Goal: Task Accomplishment & Management: Use online tool/utility

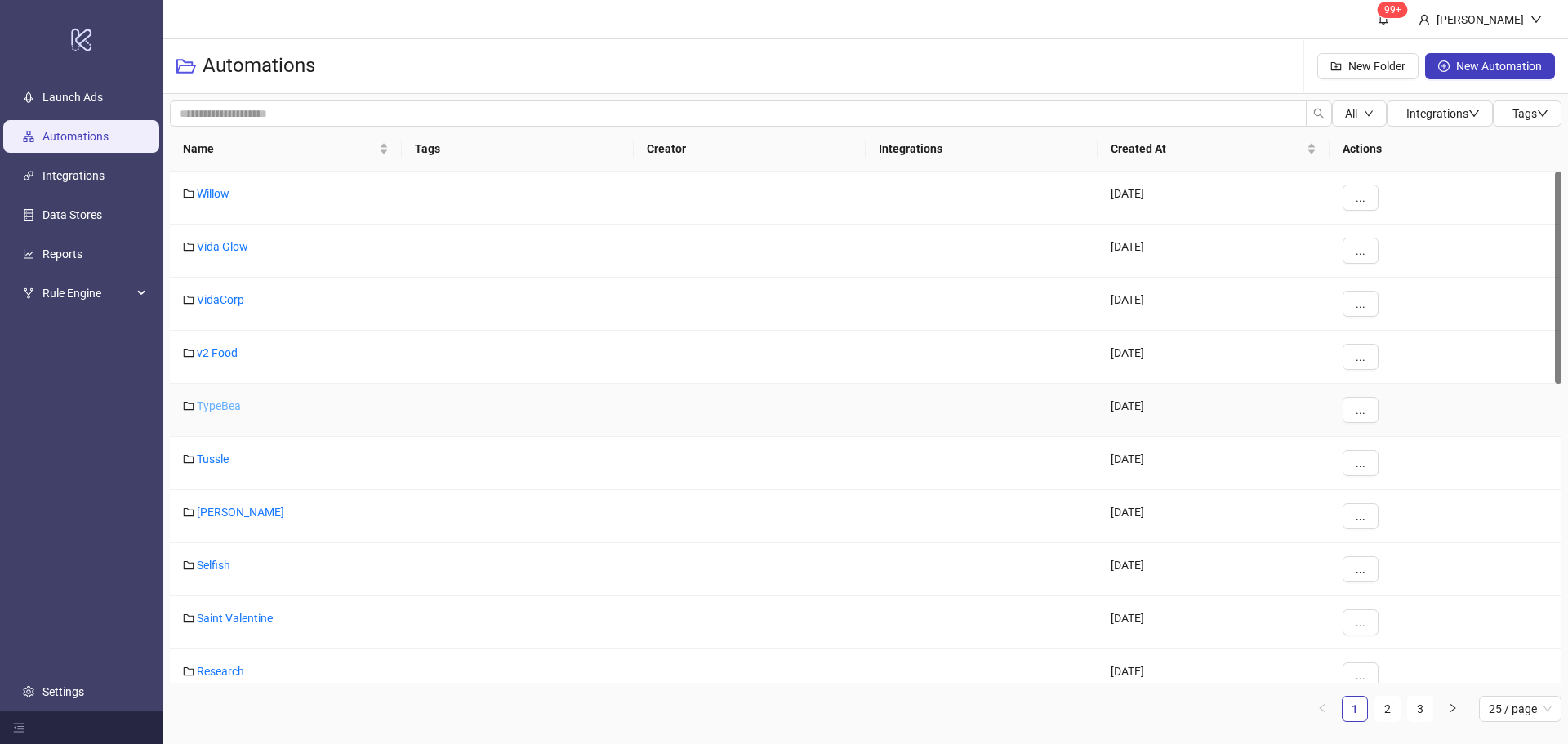
click at [215, 409] on link "TypeBea" at bounding box center [219, 405] width 45 height 13
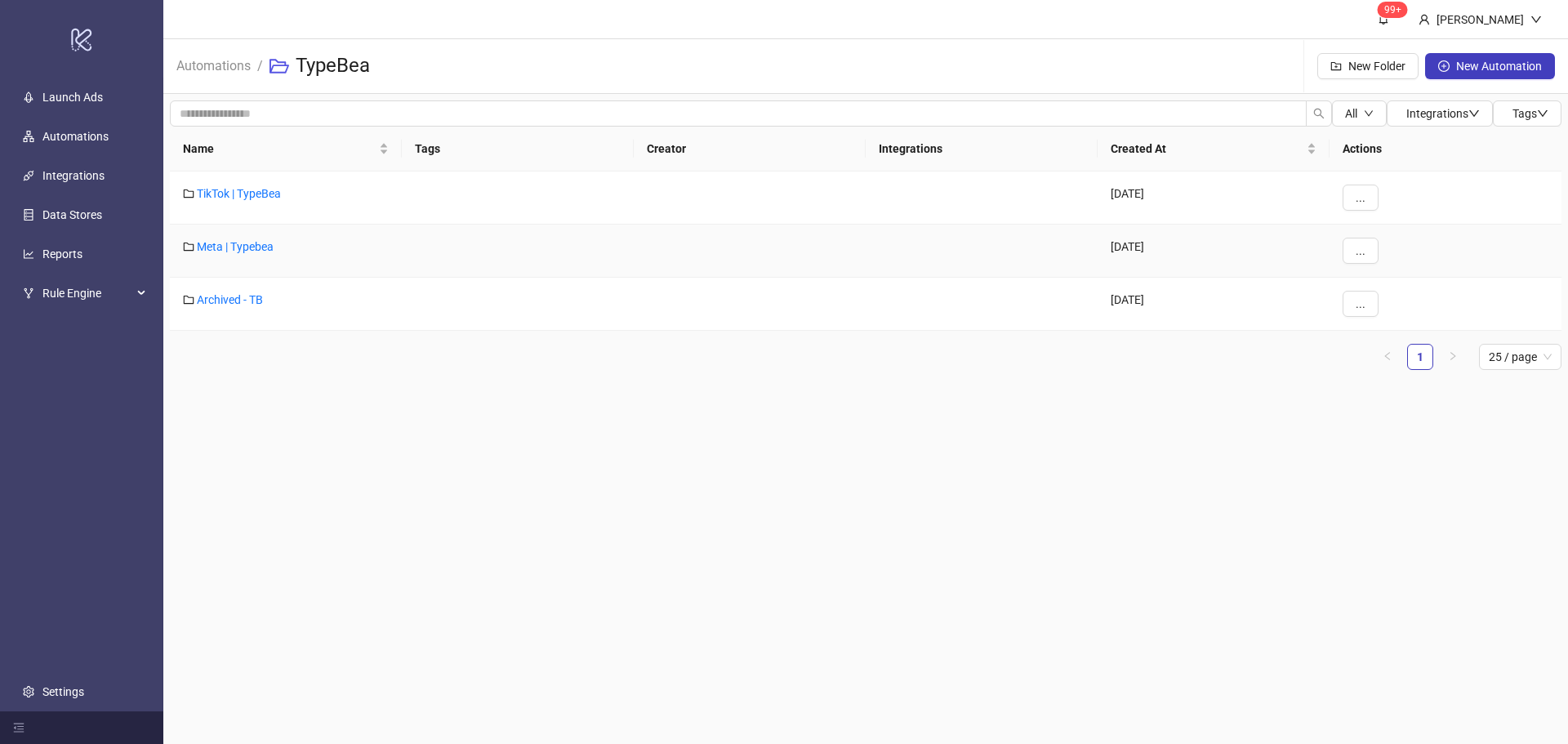
click at [232, 236] on div "Meta | Typebea" at bounding box center [285, 251] width 232 height 53
click at [240, 250] on link "Meta | Typebea" at bounding box center [235, 246] width 76 height 13
click at [243, 294] on link "Typebea AU" at bounding box center [227, 300] width 60 height 13
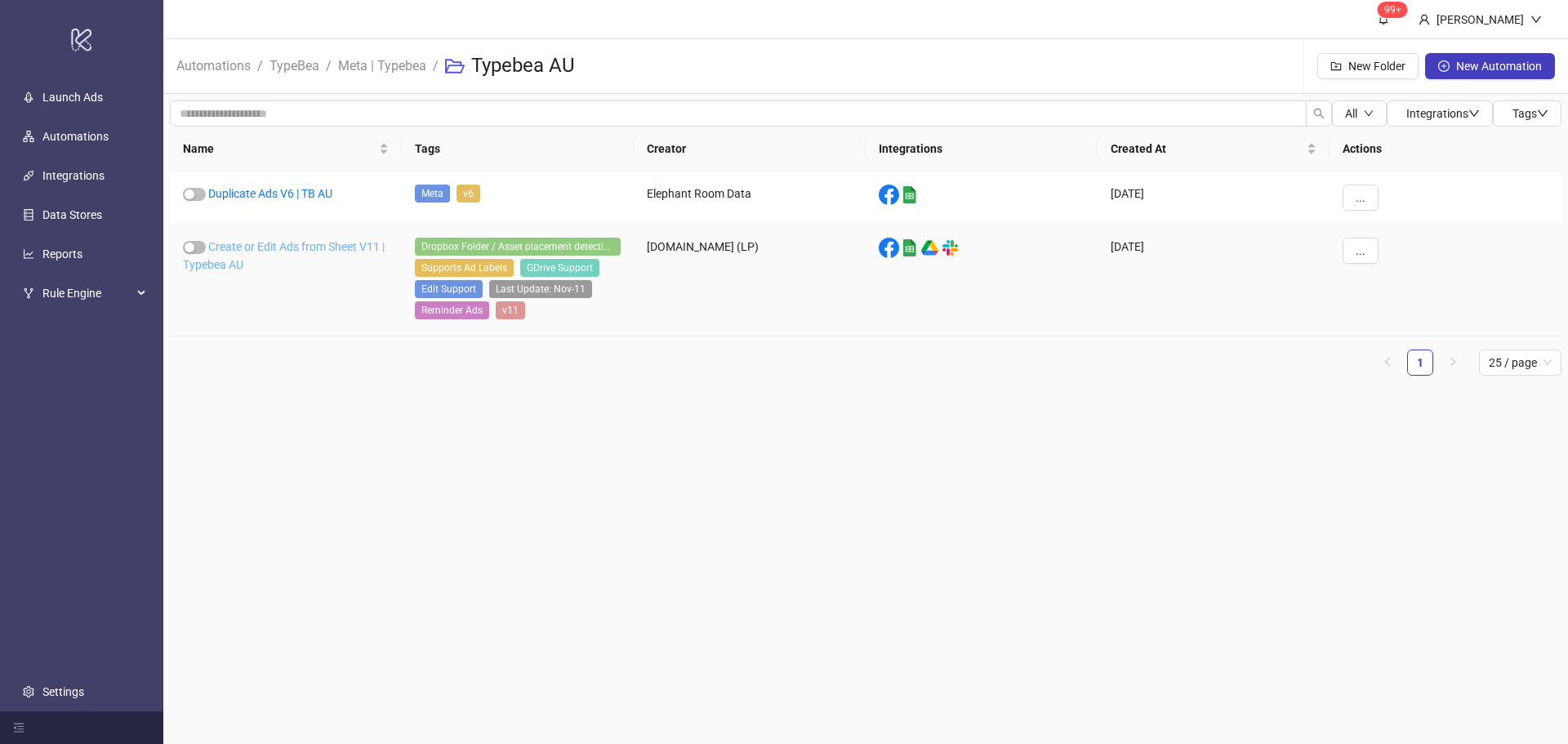
click at [262, 245] on link "Create or Edit Ads from Sheet V11 | Typebea AU" at bounding box center [284, 255] width 202 height 31
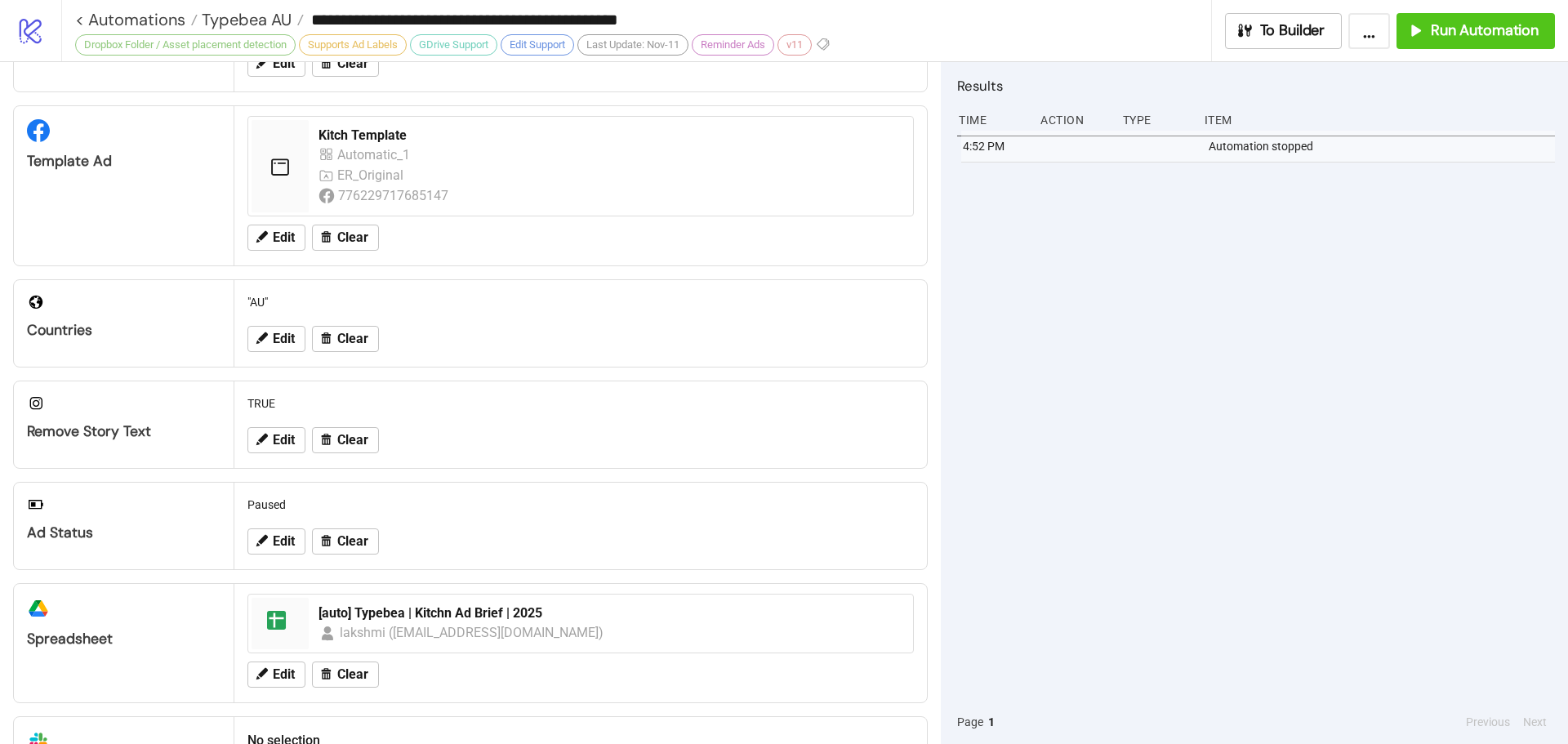
scroll to position [505, 0]
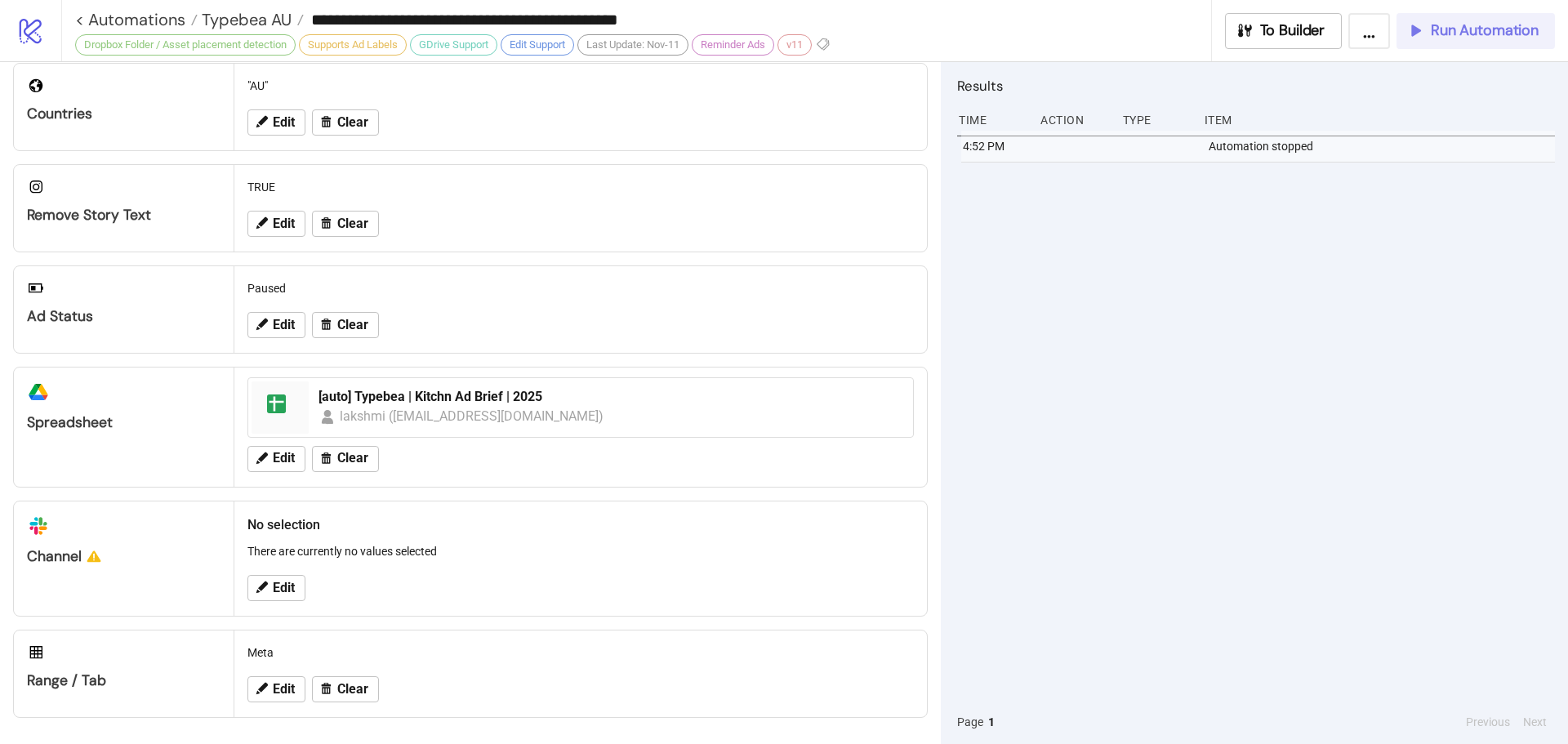
click at [1481, 32] on span "Run Automation" at bounding box center [1484, 30] width 108 height 19
click at [1478, 19] on button "Run Automation" at bounding box center [1476, 31] width 158 height 36
